Goal: Check status: Check status

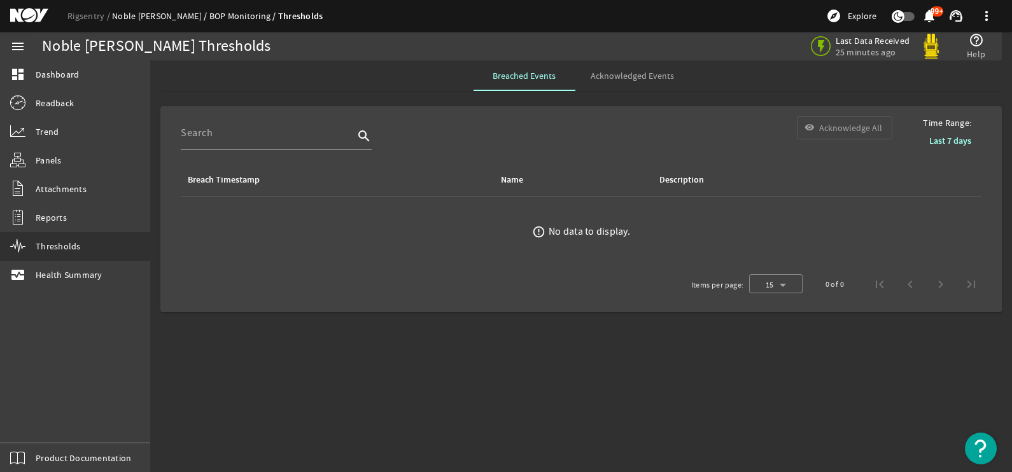
click at [148, 18] on link "Noble [PERSON_NAME]" at bounding box center [160, 15] width 97 height 11
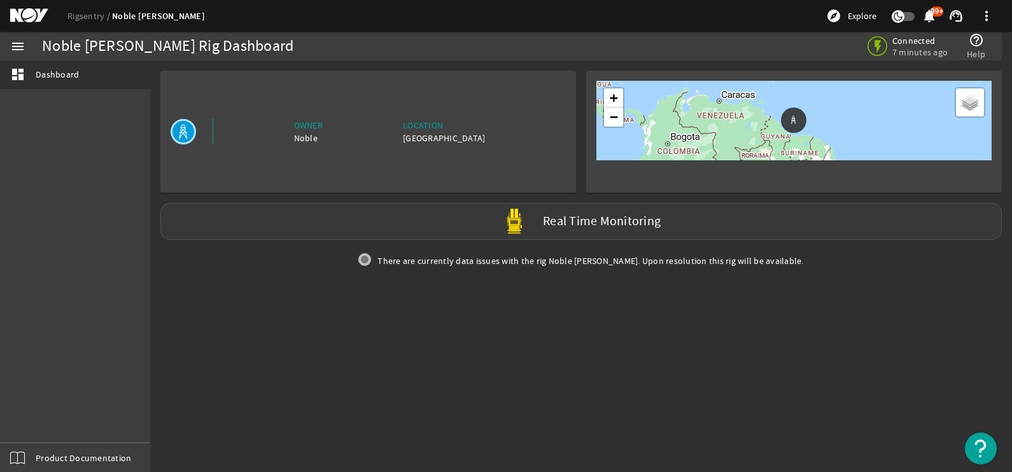
click at [576, 211] on div "Real Time Monitoring" at bounding box center [580, 221] width 841 height 37
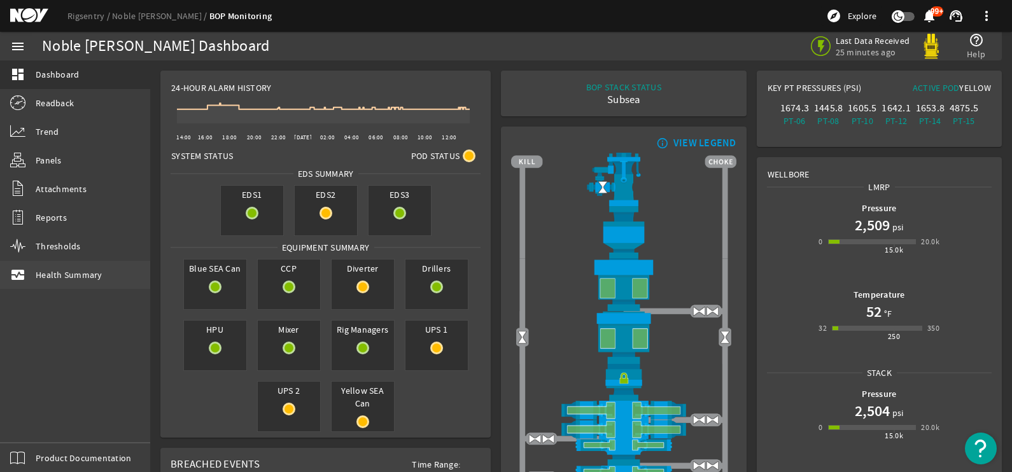
click at [48, 276] on span "Health Summary" at bounding box center [69, 275] width 67 height 13
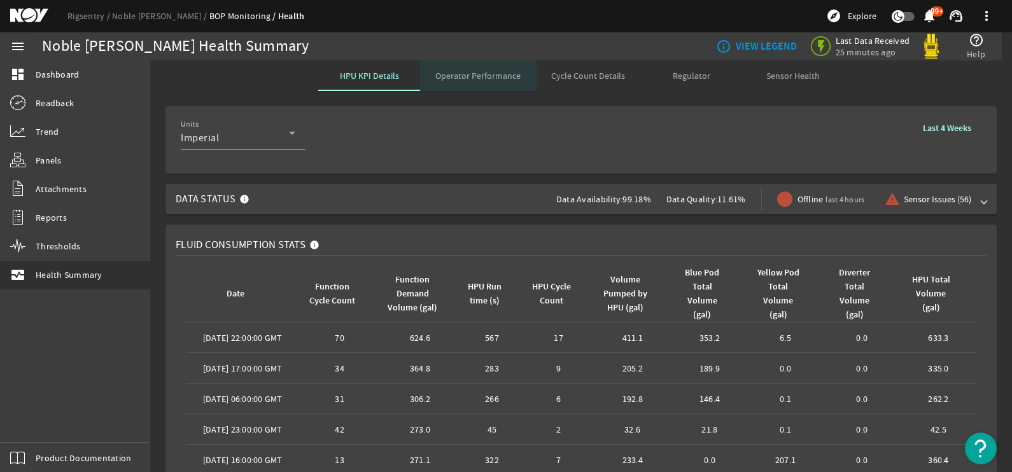
click at [493, 81] on span "Operator Performance" at bounding box center [477, 75] width 85 height 31
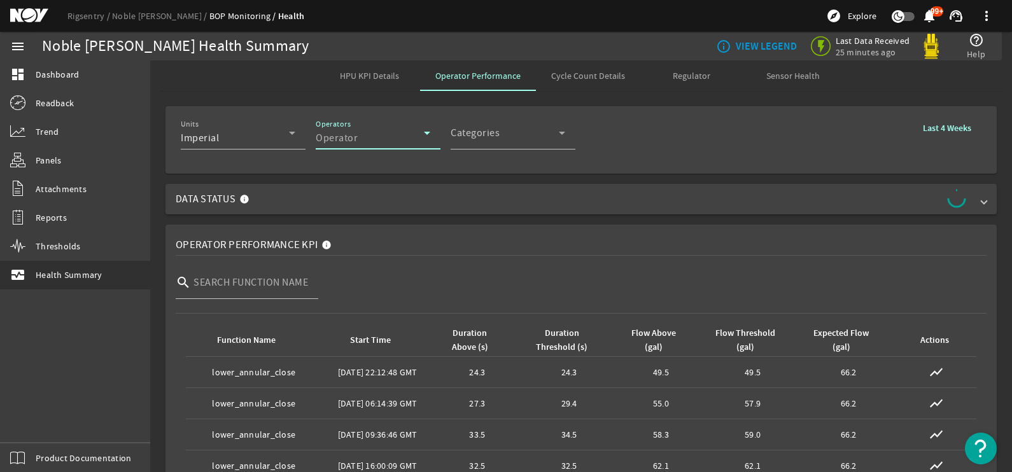
click at [425, 136] on icon at bounding box center [426, 132] width 15 height 15
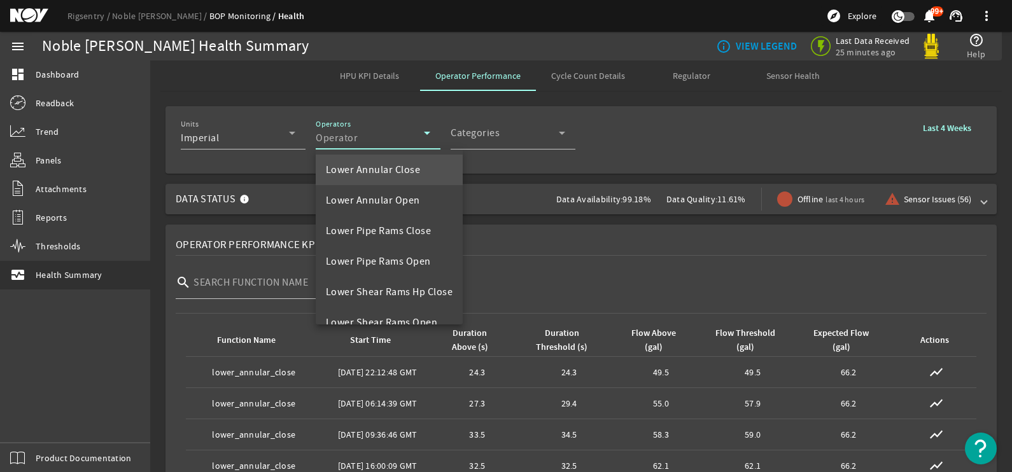
click at [558, 137] on div at bounding box center [506, 236] width 1012 height 472
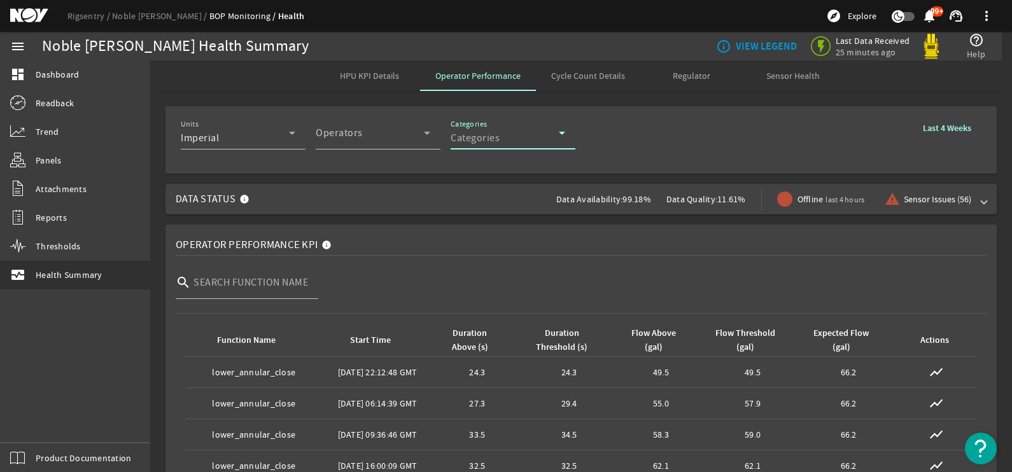
click at [562, 136] on icon at bounding box center [561, 132] width 15 height 15
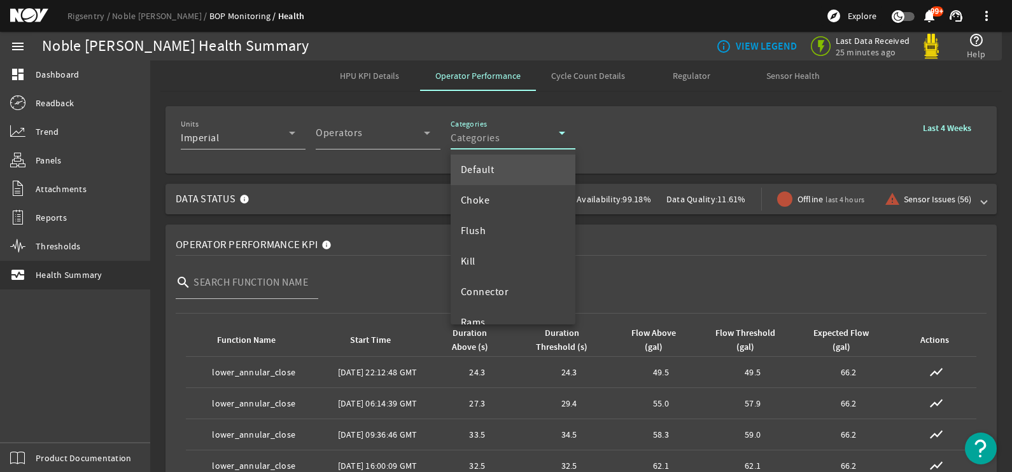
click at [648, 140] on div at bounding box center [506, 236] width 1012 height 472
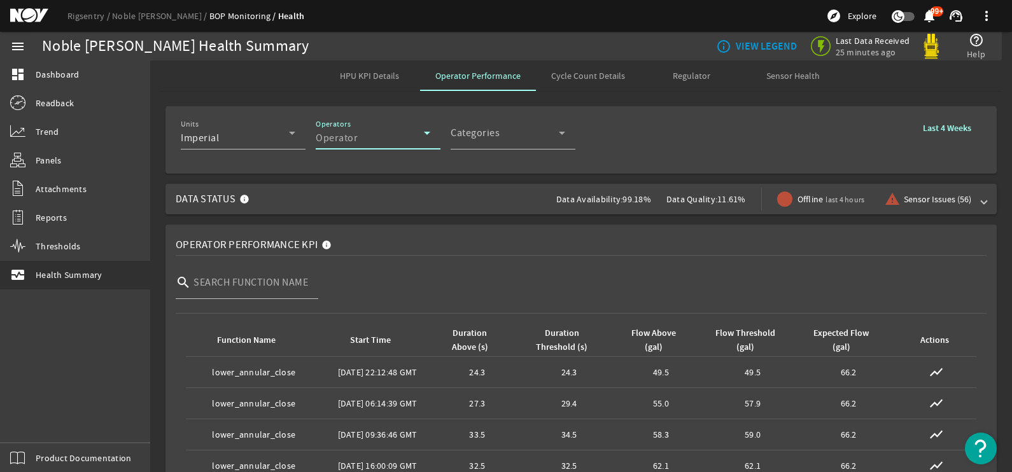
click at [428, 135] on icon at bounding box center [426, 132] width 15 height 15
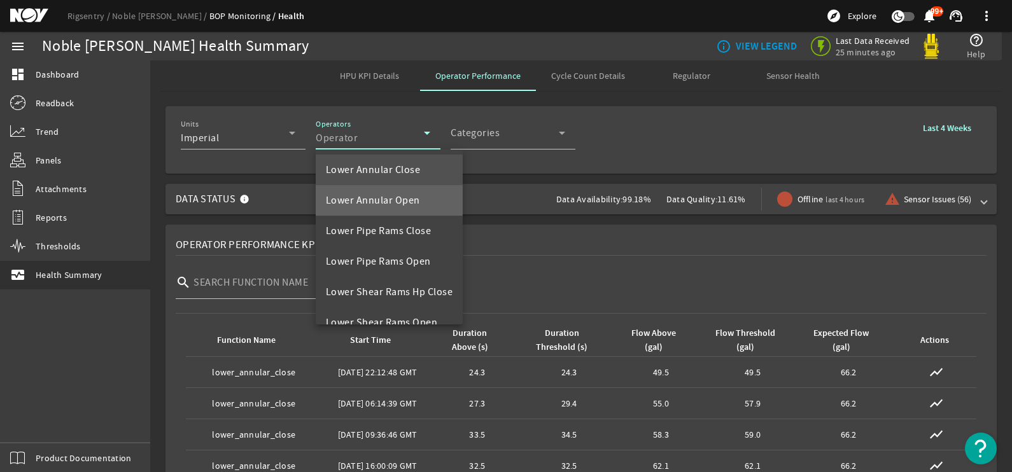
click at [379, 200] on span "Lower Annular Open" at bounding box center [373, 200] width 94 height 15
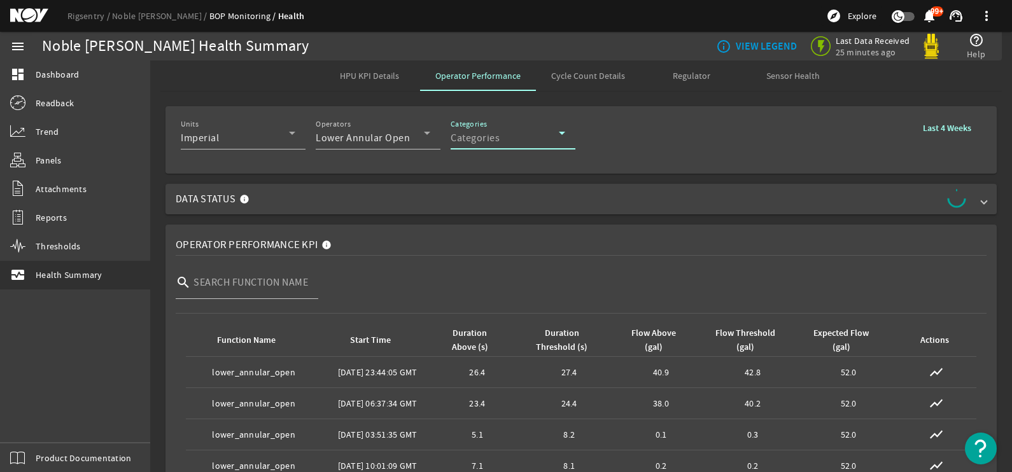
click at [535, 133] on div "Categories" at bounding box center [504, 137] width 108 height 15
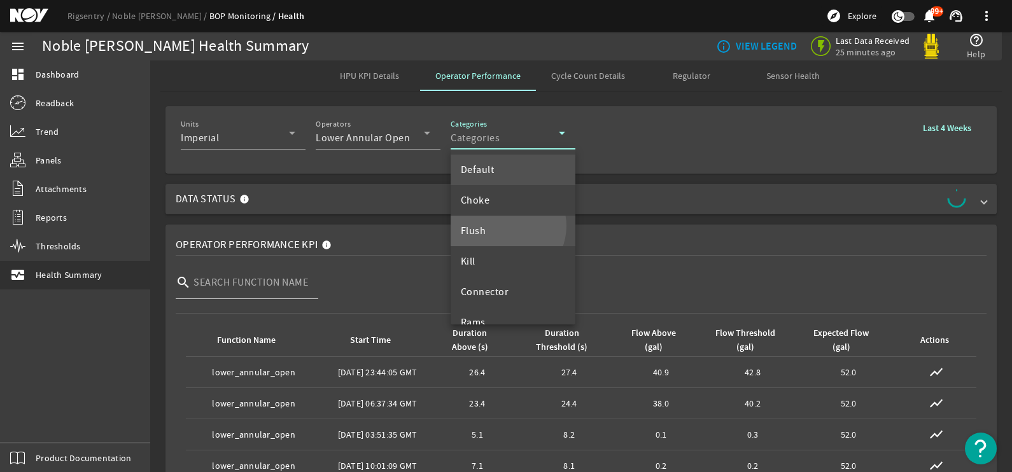
click at [506, 226] on mat-option "Flush" at bounding box center [512, 231] width 125 height 31
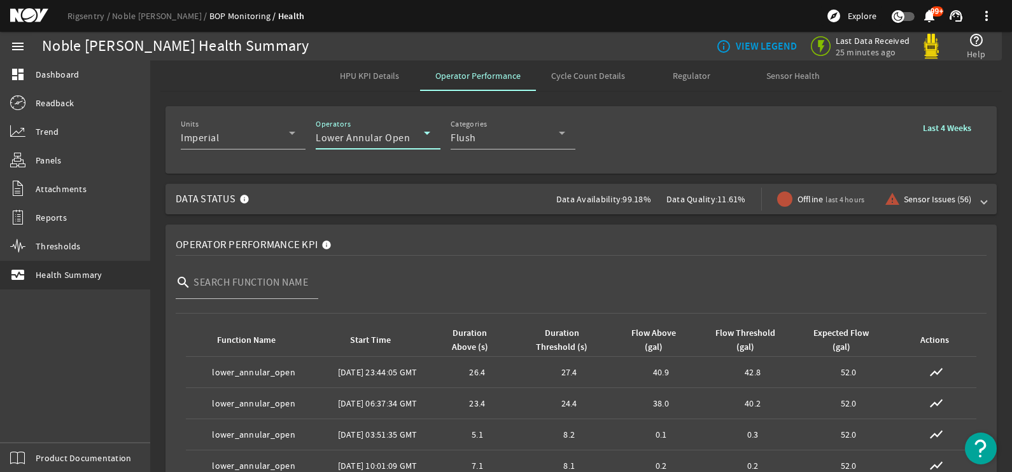
click at [407, 141] on span "Lower Annular Open" at bounding box center [363, 138] width 94 height 13
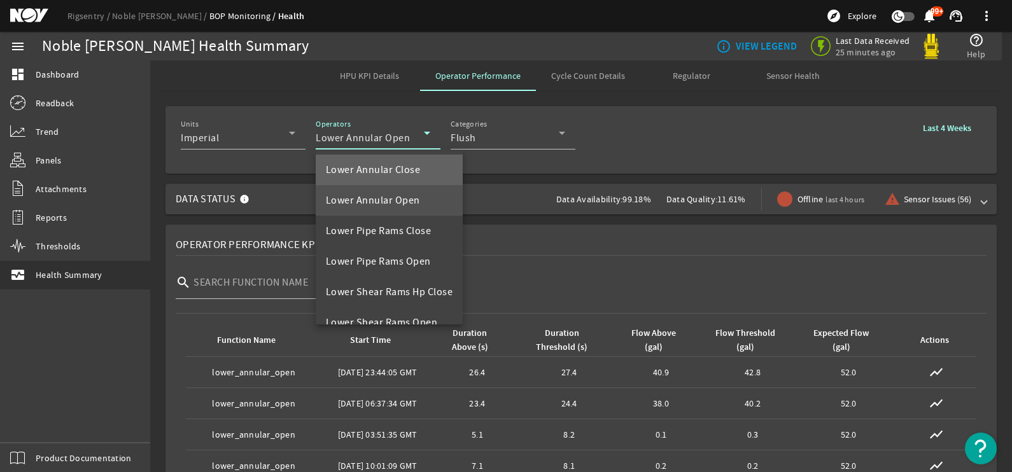
click at [407, 167] on span "Lower Annular Close" at bounding box center [373, 169] width 95 height 15
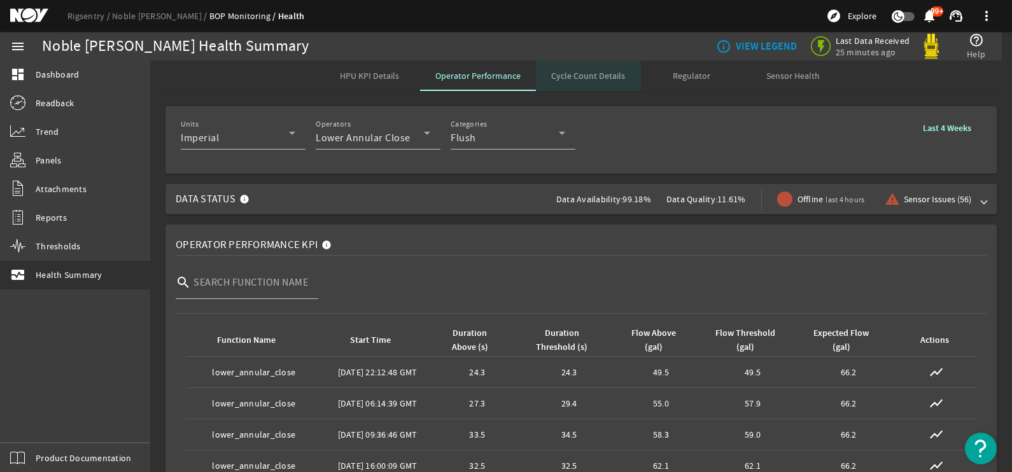
click at [587, 71] on span "Cycle Count Details" at bounding box center [588, 75] width 74 height 9
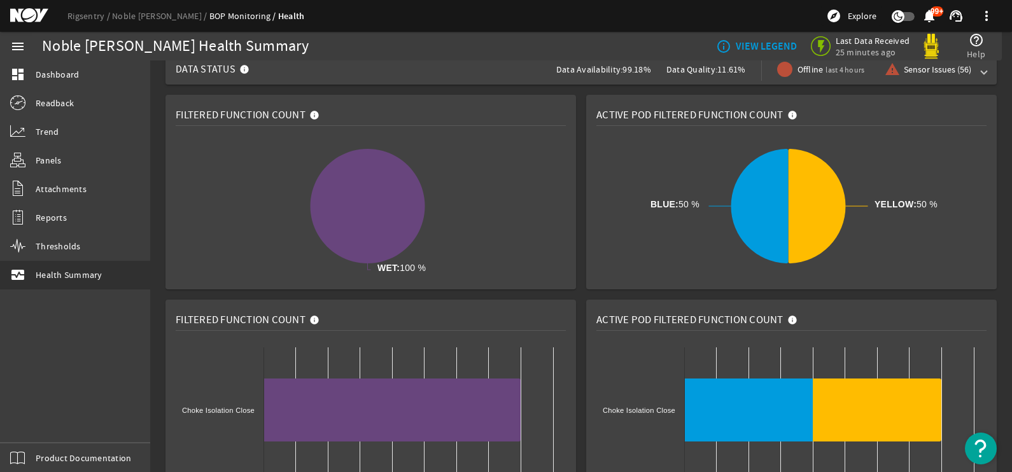
scroll to position [25, 0]
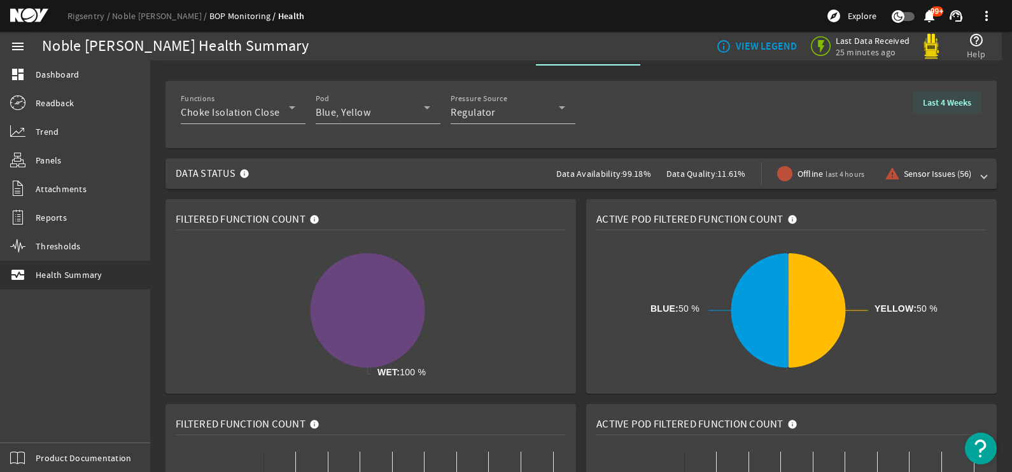
click at [932, 97] on b "Last 4 Weeks" at bounding box center [947, 103] width 48 height 12
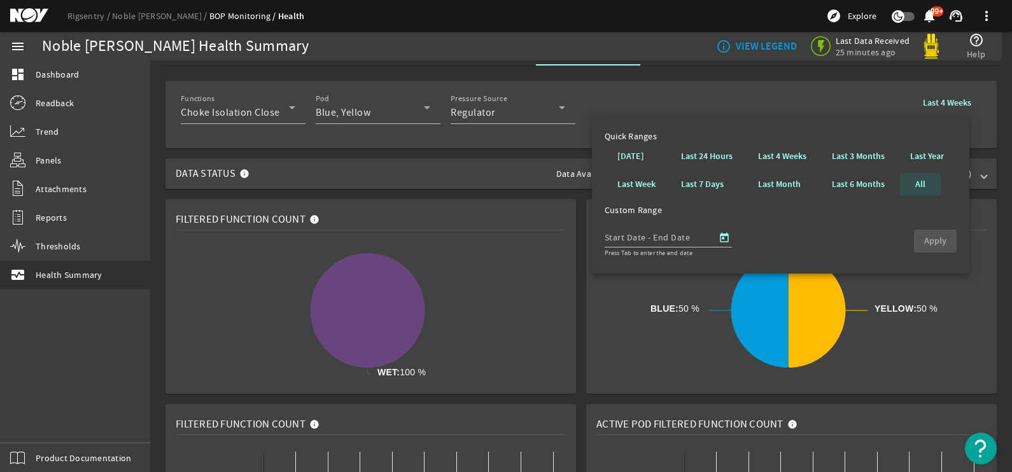
click at [923, 179] on b "All" at bounding box center [920, 184] width 10 height 13
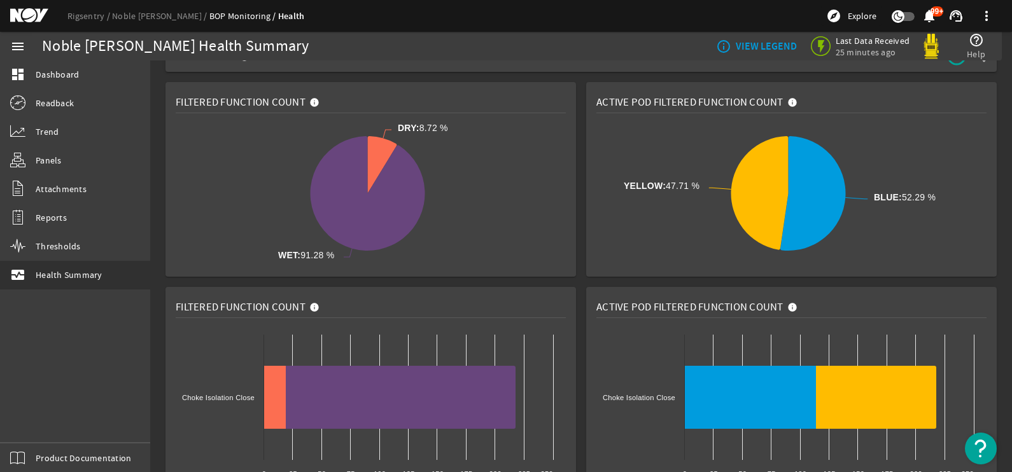
scroll to position [147, 0]
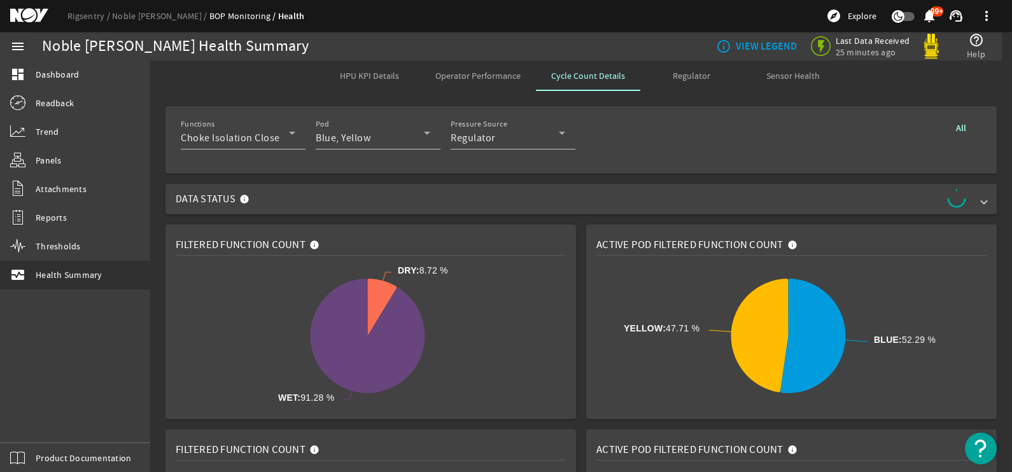
scroll to position [151, 0]
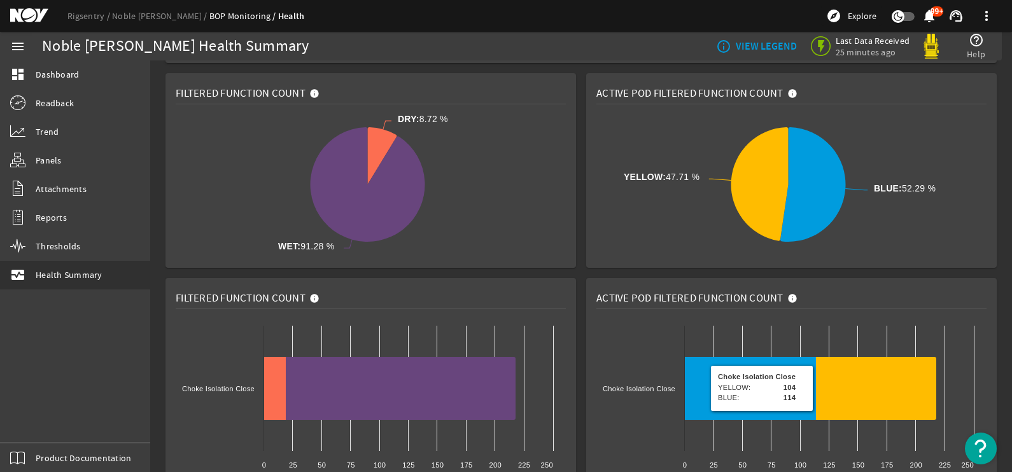
click at [684, 412] on icon at bounding box center [750, 388] width 132 height 63
click at [687, 408] on icon at bounding box center [750, 388] width 132 height 63
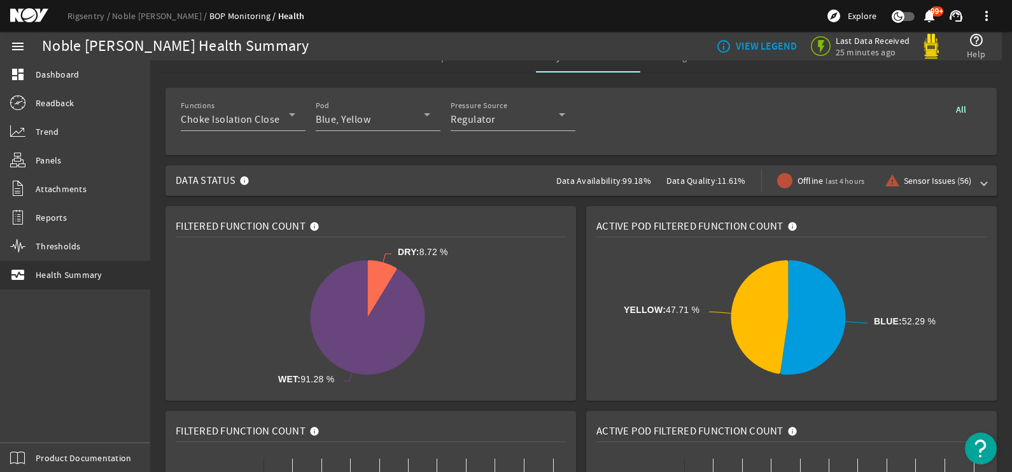
scroll to position [0, 0]
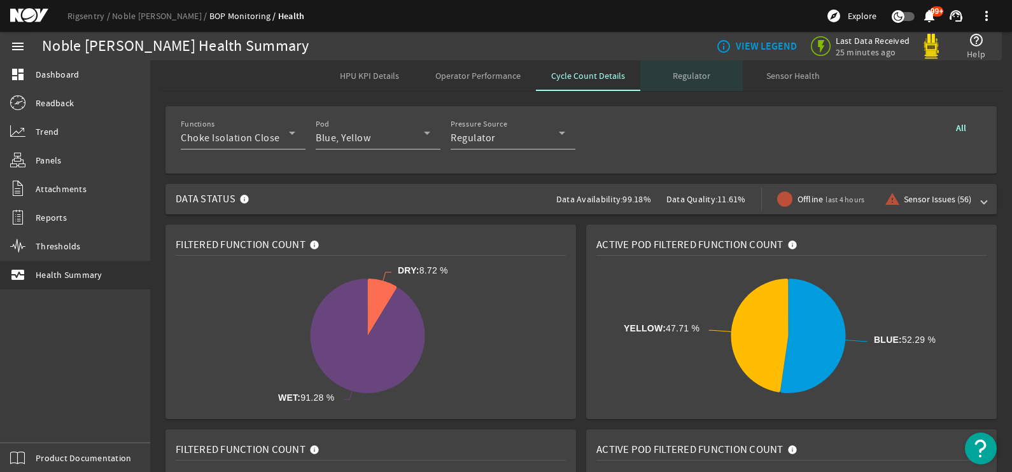
click at [687, 73] on span "Regulator" at bounding box center [692, 75] width 38 height 9
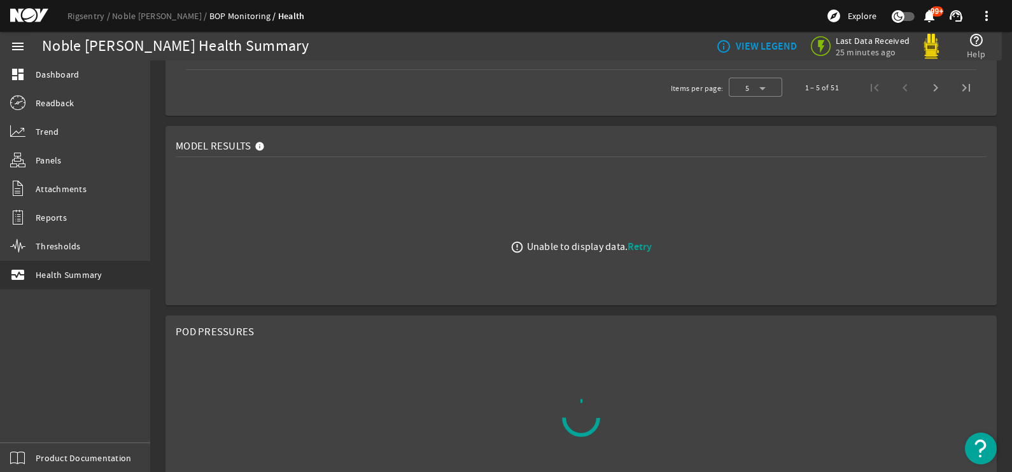
scroll to position [379, 0]
click at [631, 249] on span "Retry" at bounding box center [639, 249] width 24 height 13
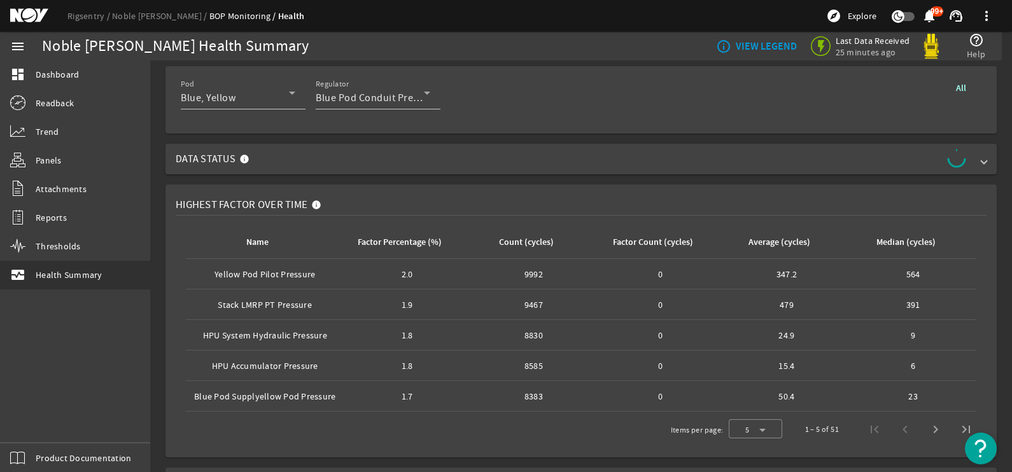
scroll to position [0, 0]
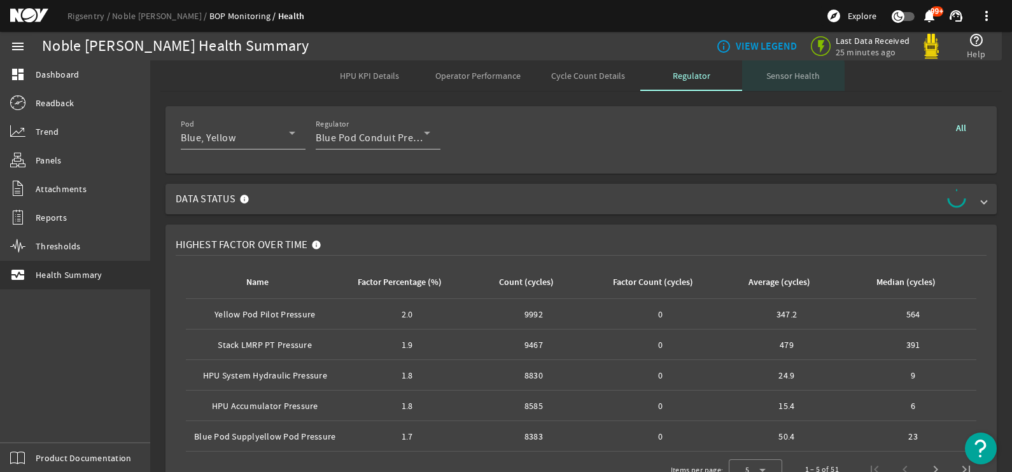
click at [783, 77] on span "Sensor Health" at bounding box center [792, 75] width 53 height 9
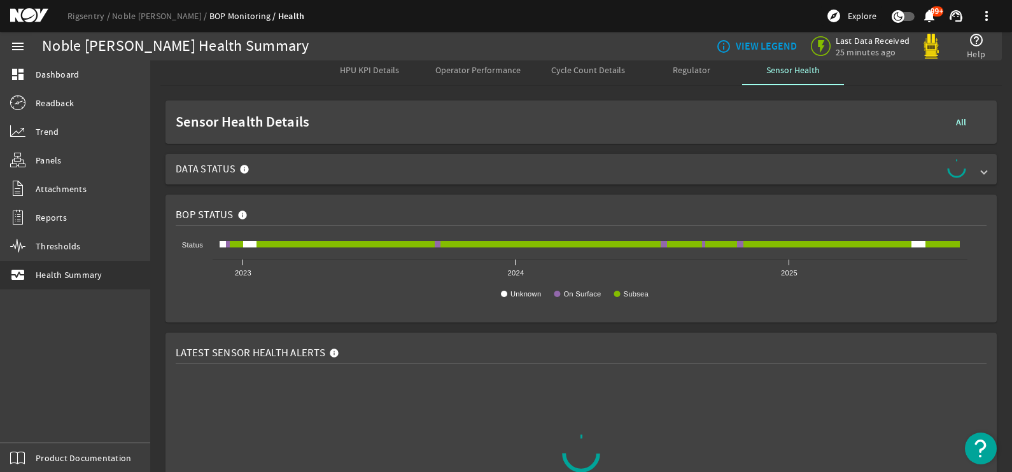
scroll to position [1, 0]
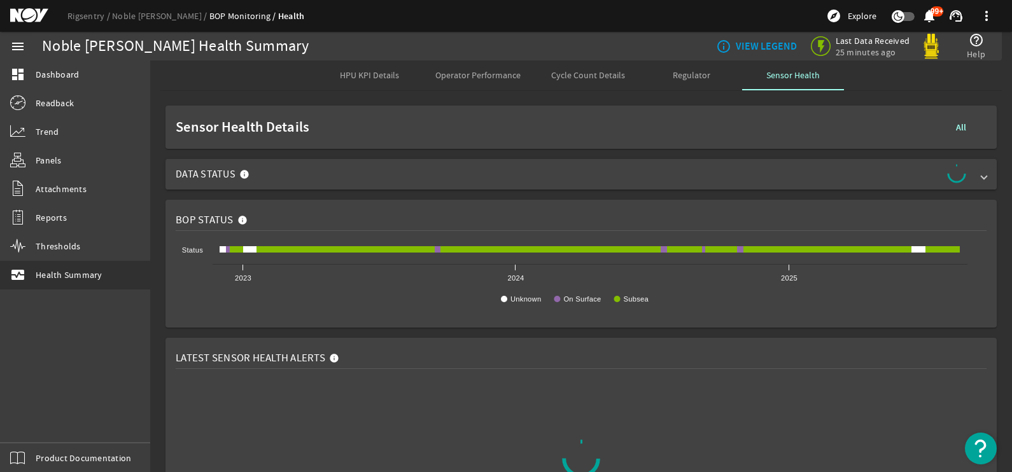
click at [981, 172] on span at bounding box center [983, 174] width 5 height 13
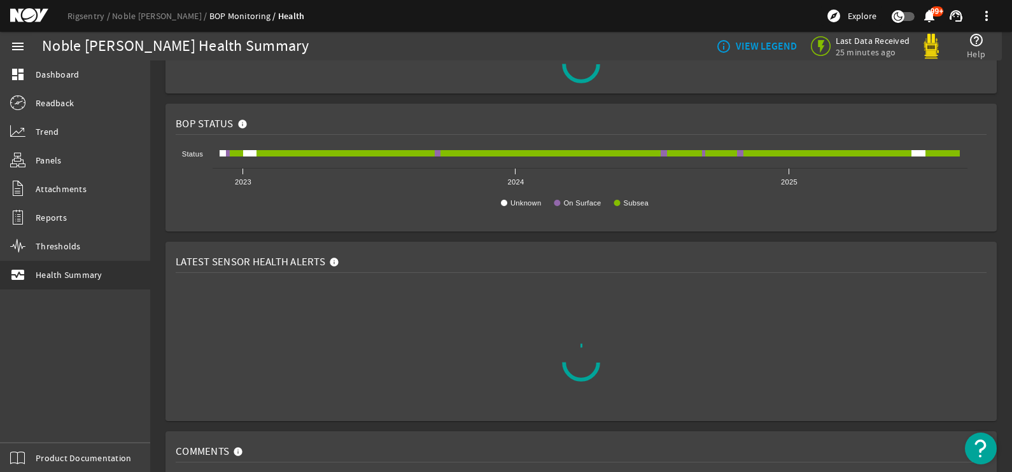
scroll to position [151, 0]
